Goal: Transaction & Acquisition: Purchase product/service

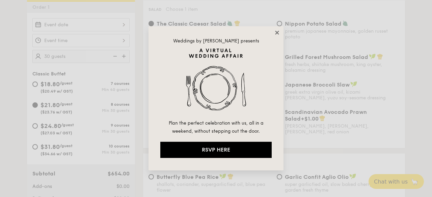
click at [277, 33] on icon at bounding box center [277, 33] width 4 height 4
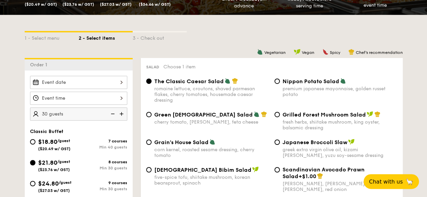
scroll to position [144, 0]
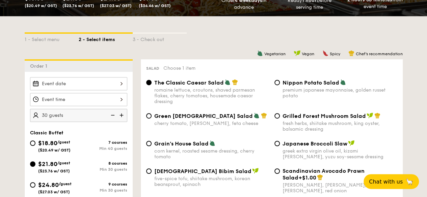
click at [122, 122] on img at bounding box center [122, 115] width 10 height 13
click at [113, 121] on img at bounding box center [112, 115] width 10 height 13
type input "35 guests"
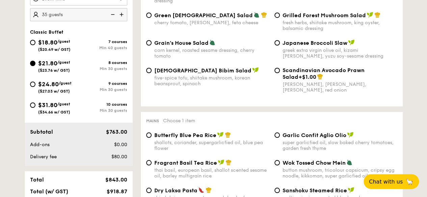
scroll to position [269, 0]
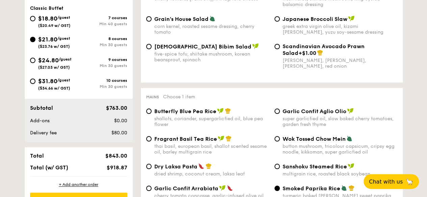
click at [35, 84] on input "$31.80 /guest ($34.66 w/ GST) 10 courses Min 30 guests" at bounding box center [32, 81] width 5 height 5
radio input "true"
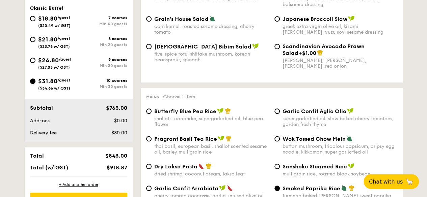
radio input "false"
radio input "true"
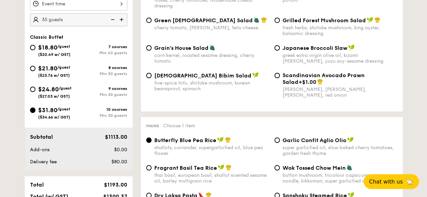
scroll to position [240, 0]
click at [32, 77] on div "$21.80 /guest ($23.76 w/ GST)" at bounding box center [54, 71] width 49 height 14
click at [32, 71] on input "$21.80 /guest ($23.76 w/ GST) 8 courses Min 30 guests" at bounding box center [32, 68] width 5 height 5
radio input "true"
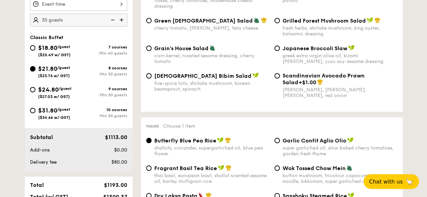
radio input "true"
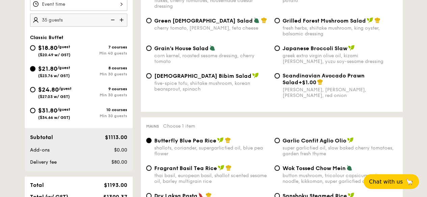
radio input "true"
click at [38, 93] on span "$24.80" at bounding box center [48, 89] width 21 height 7
click at [35, 92] on input "$24.80 /guest ($27.03 w/ GST) 9 courses Min 30 guests" at bounding box center [32, 89] width 5 height 5
radio input "true"
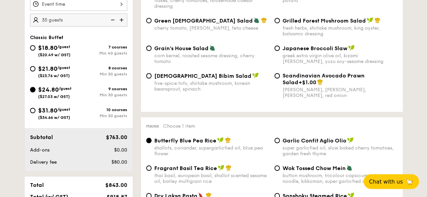
radio input "true"
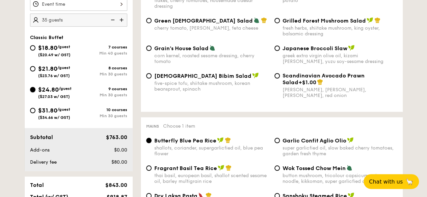
radio input "true"
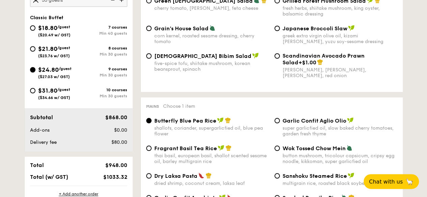
scroll to position [259, 0]
click at [33, 52] on input "$21.80 /guest ($23.76 w/ GST) 8 courses Min 30 guests" at bounding box center [32, 49] width 5 height 5
radio input "true"
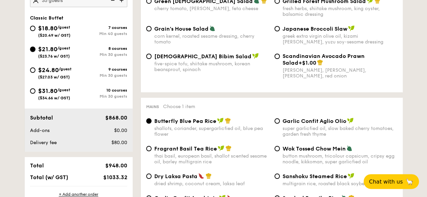
radio input "true"
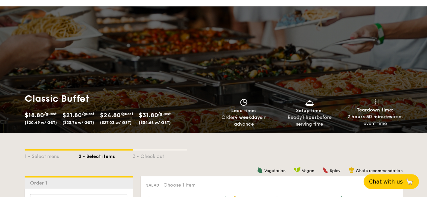
scroll to position [21, 0]
